Goal: Information Seeking & Learning: Learn about a topic

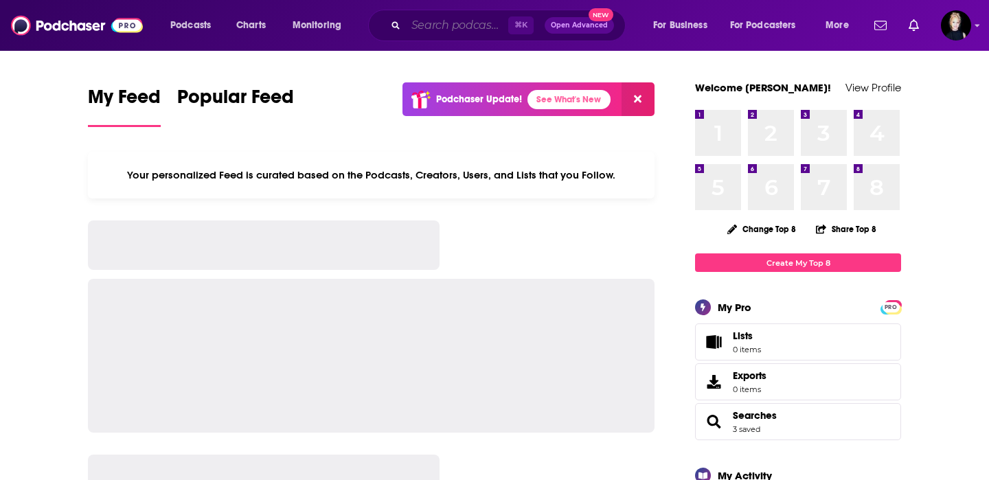
drag, startPoint x: 0, startPoint y: 0, endPoint x: 473, endPoint y: 25, distance: 473.9
click at [473, 25] on input "Search podcasts, credits, & more..." at bounding box center [457, 25] width 102 height 22
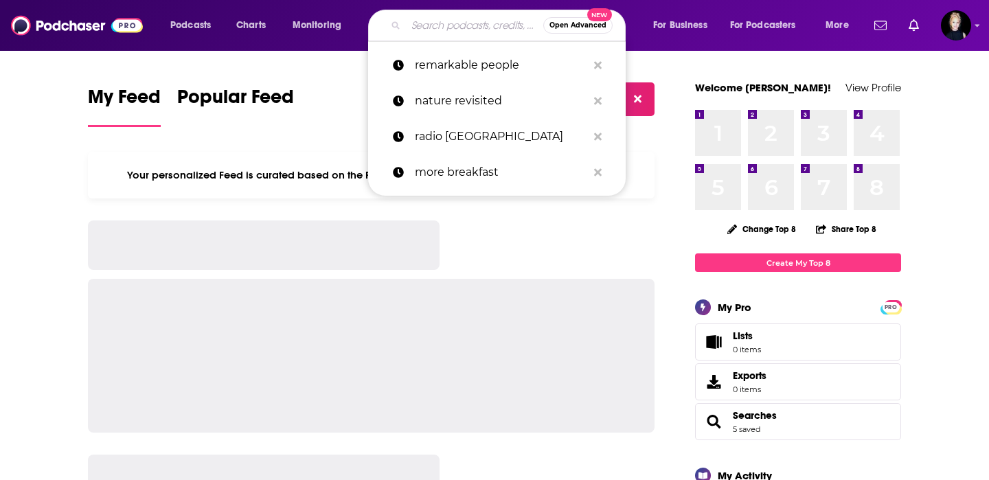
type input "p"
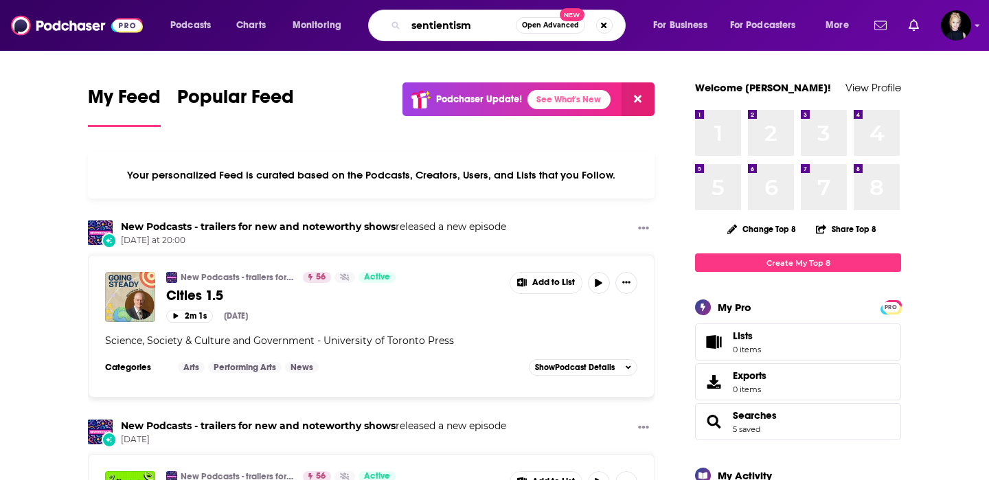
type input "sentientism"
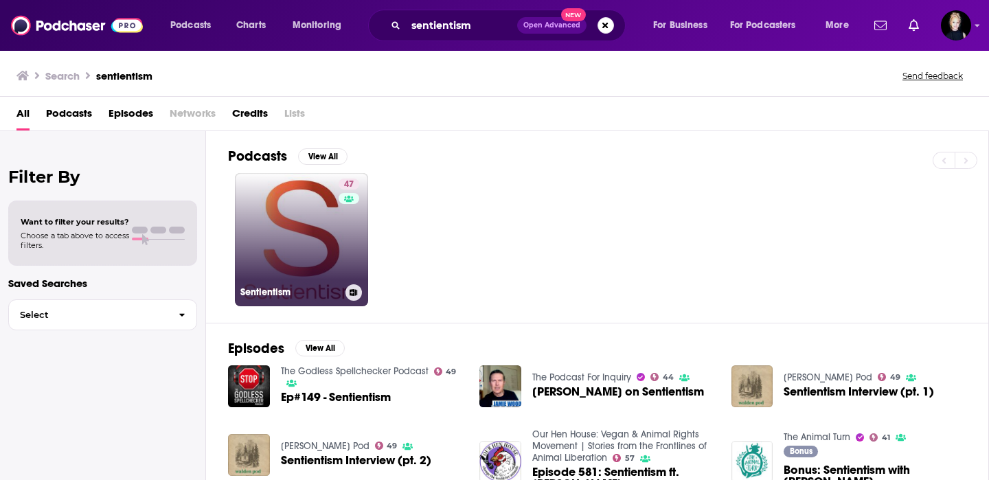
click at [326, 194] on link "47 Sentientism" at bounding box center [301, 239] width 133 height 133
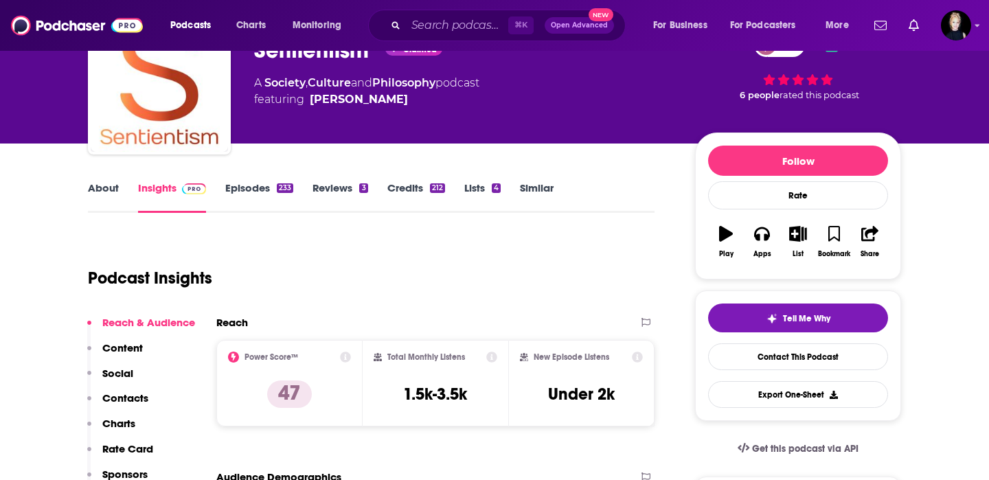
scroll to position [85, 0]
